Goal: Navigation & Orientation: Find specific page/section

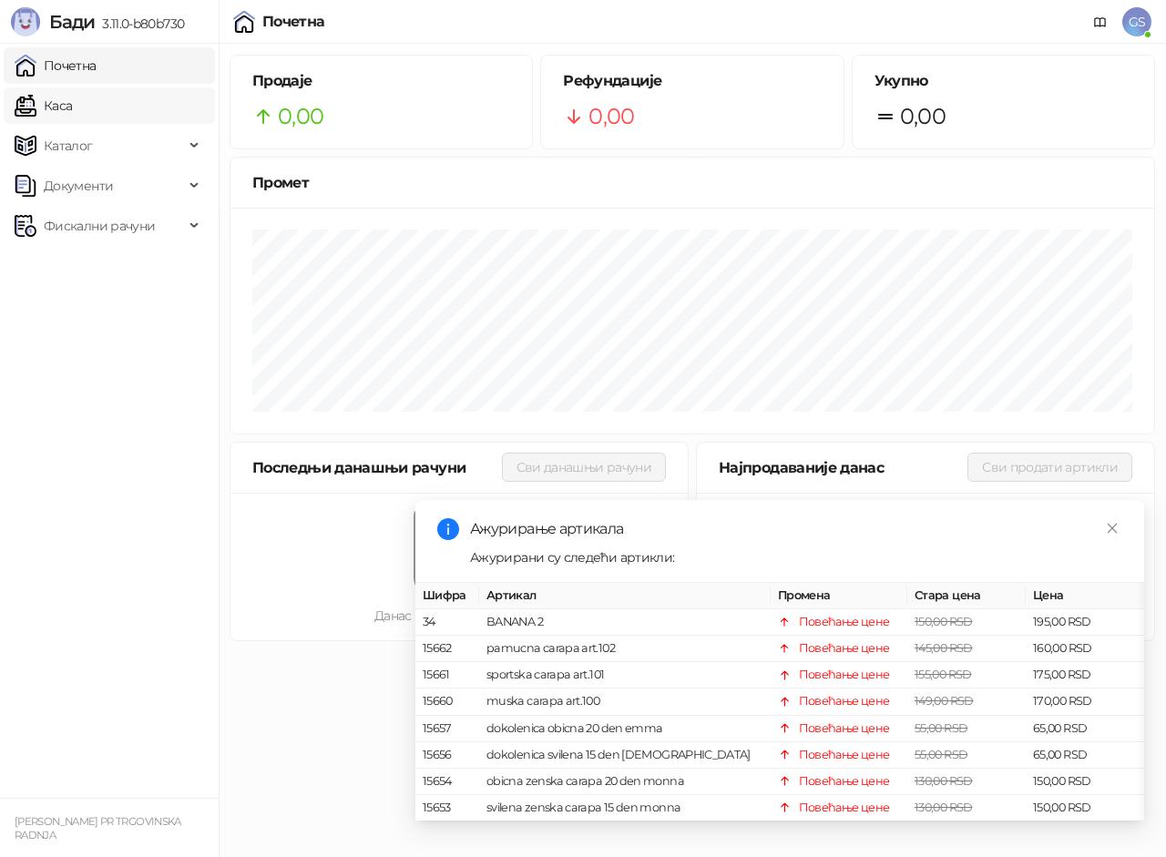
click at [72, 107] on link "Каса" at bounding box center [43, 105] width 57 height 36
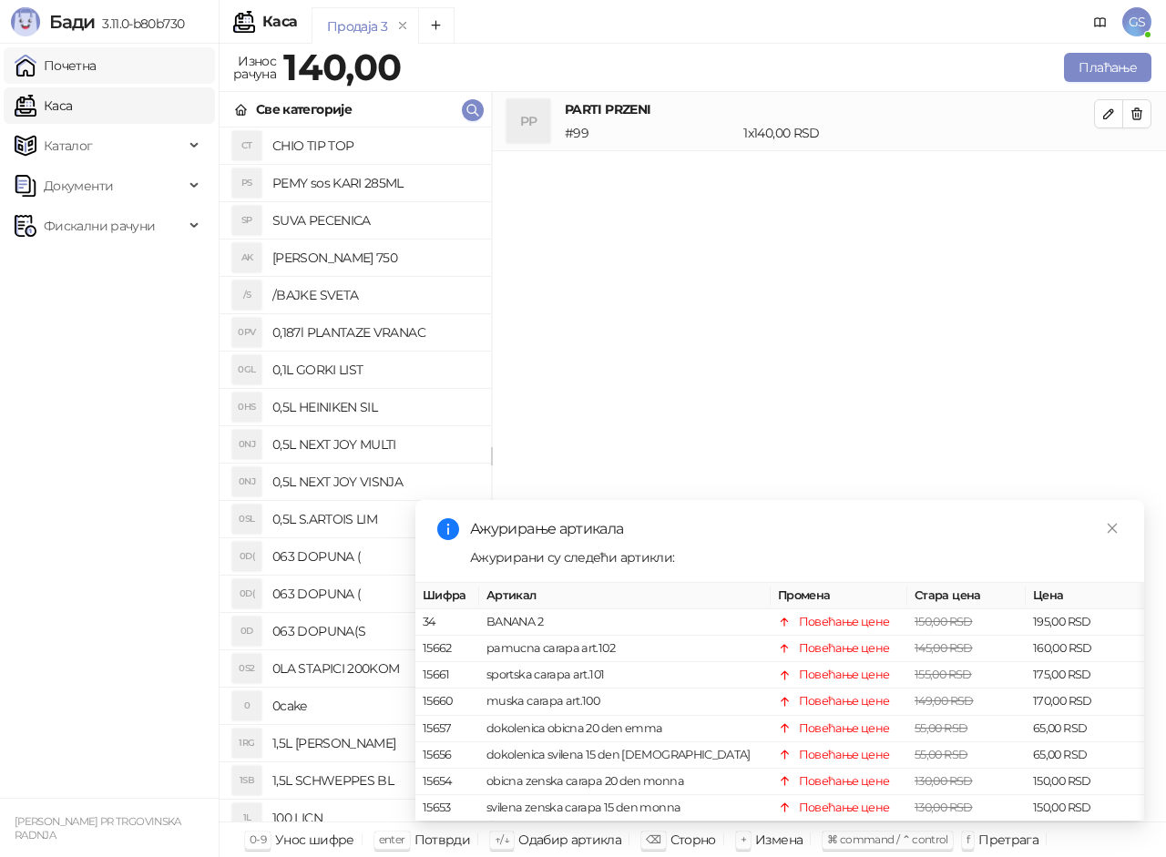
click at [97, 66] on link "Почетна" at bounding box center [56, 65] width 82 height 36
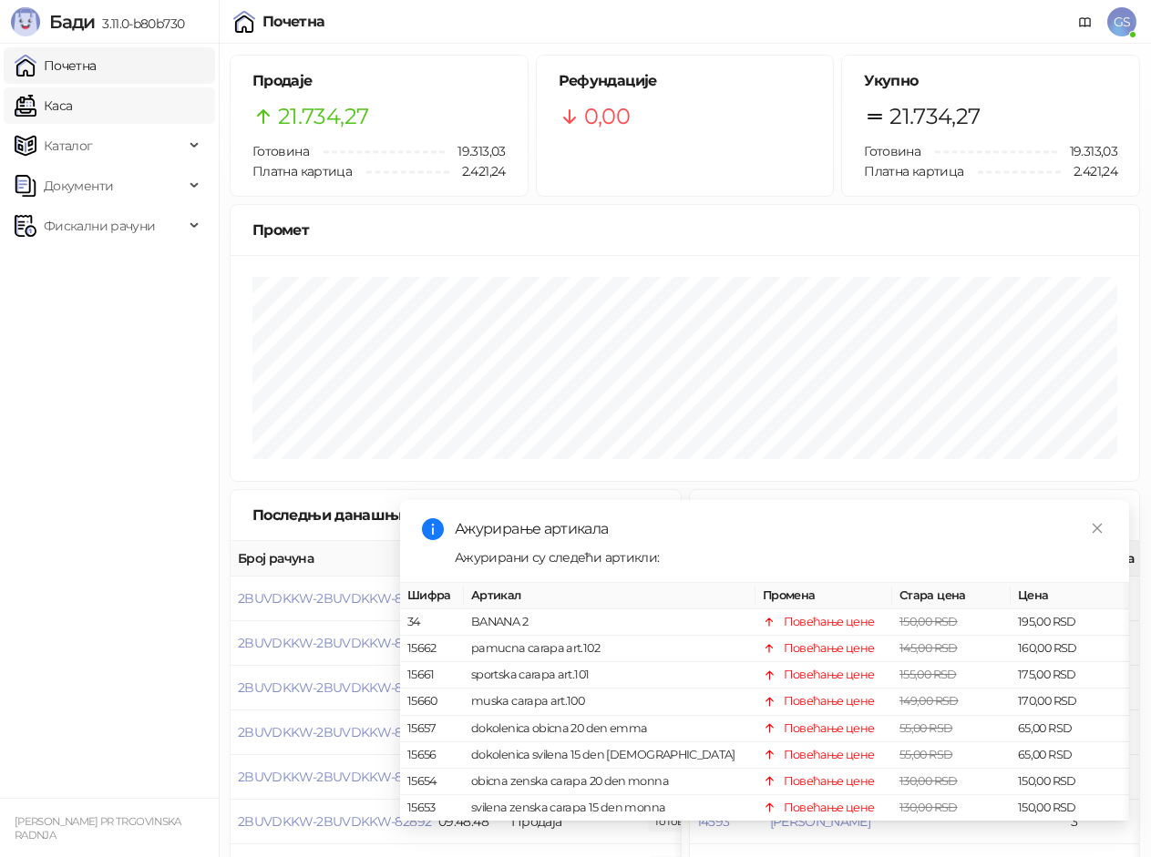
click at [72, 97] on link "Каса" at bounding box center [43, 105] width 57 height 36
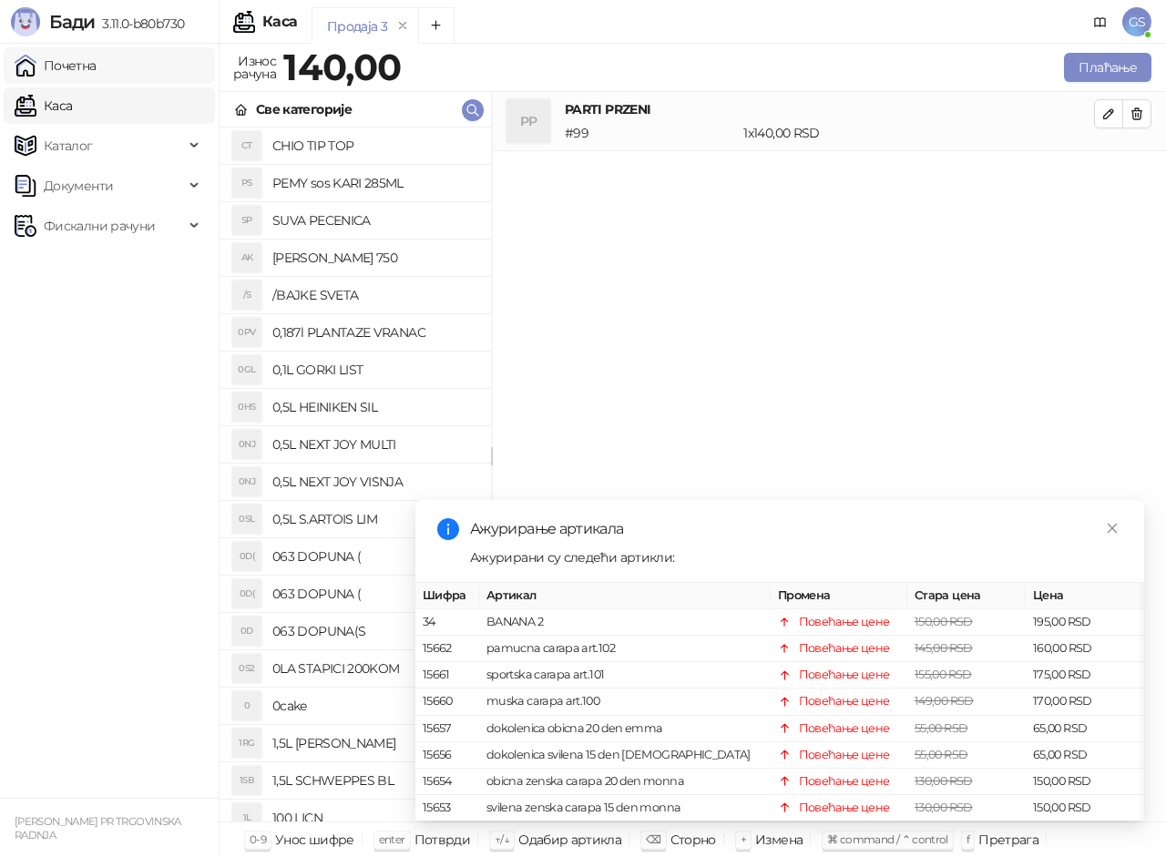
click at [97, 64] on link "Почетна" at bounding box center [56, 65] width 82 height 36
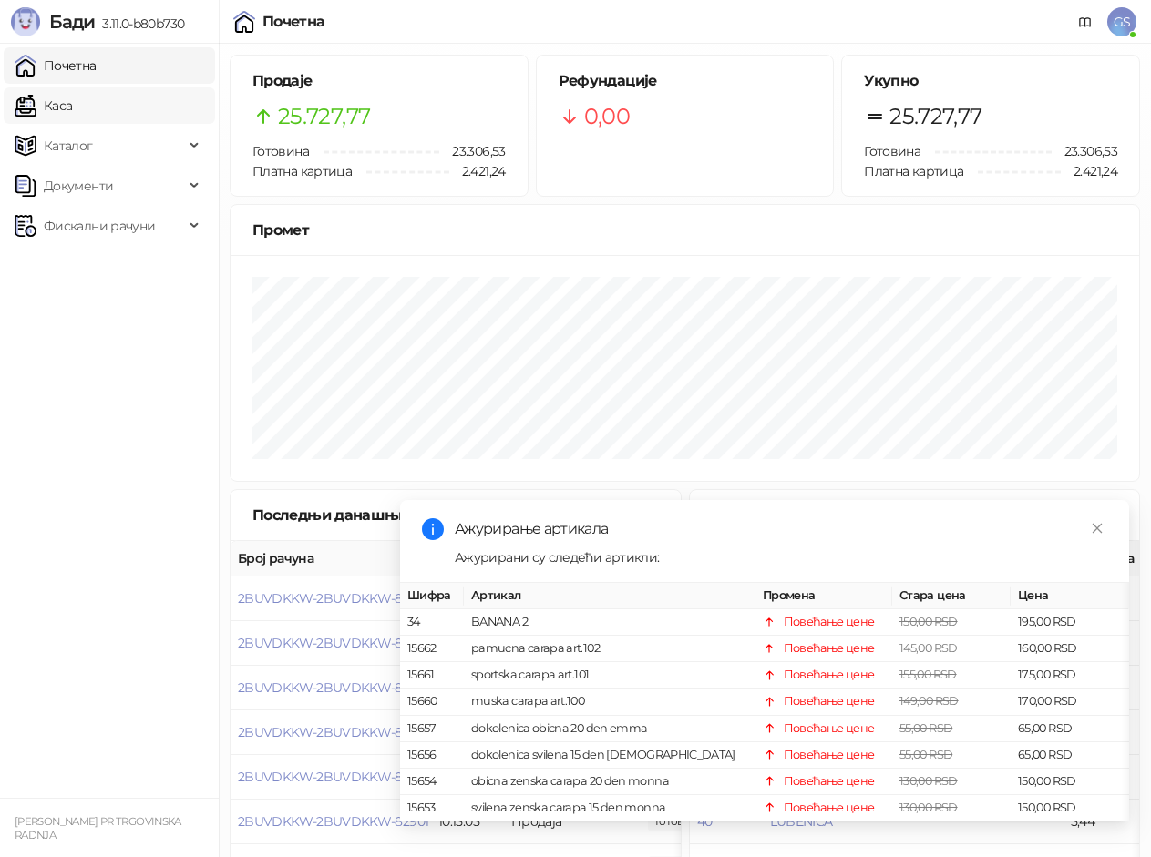
click at [72, 99] on link "Каса" at bounding box center [43, 105] width 57 height 36
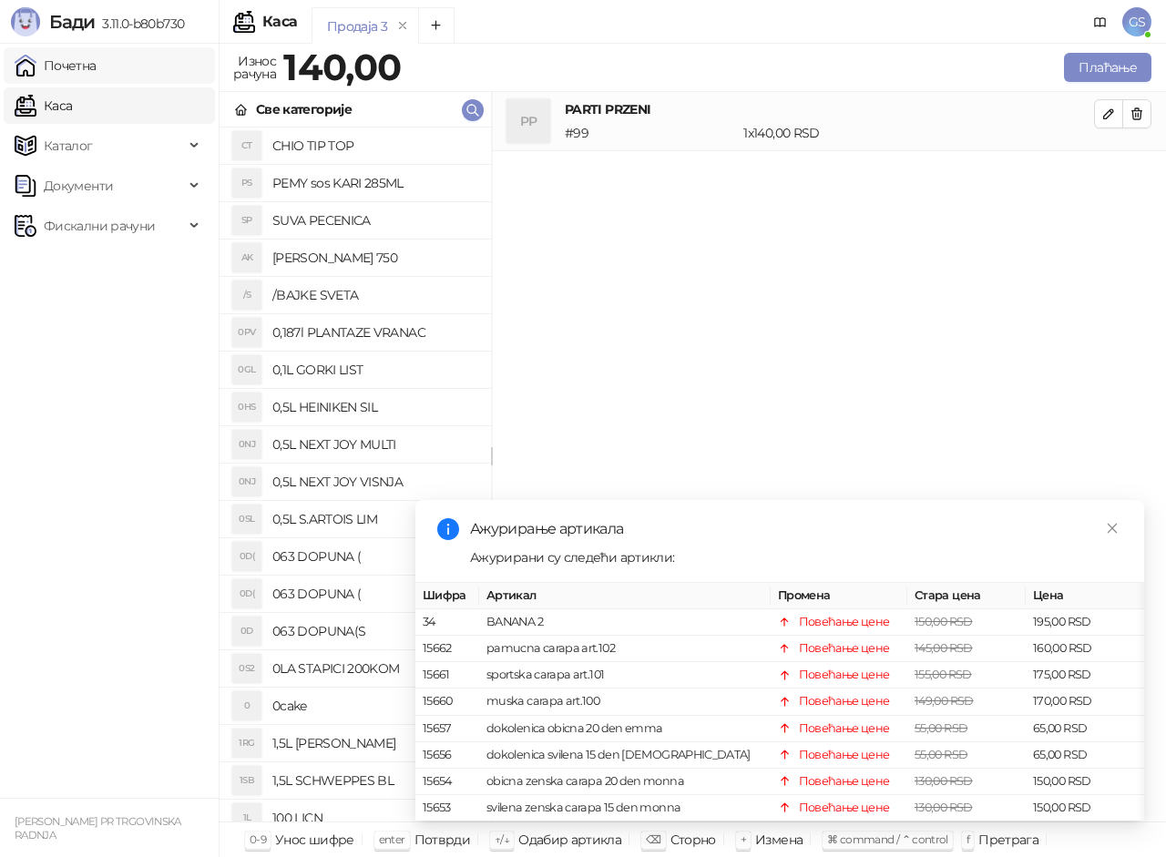
click at [97, 67] on link "Почетна" at bounding box center [56, 65] width 82 height 36
